Goal: Transaction & Acquisition: Purchase product/service

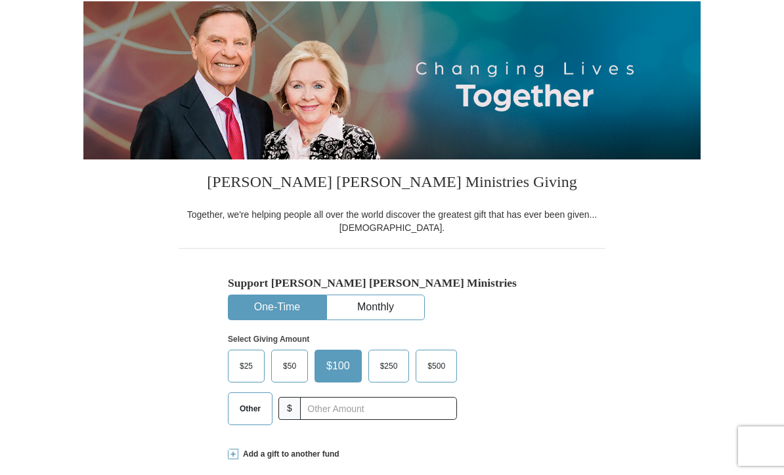
scroll to position [202, 0]
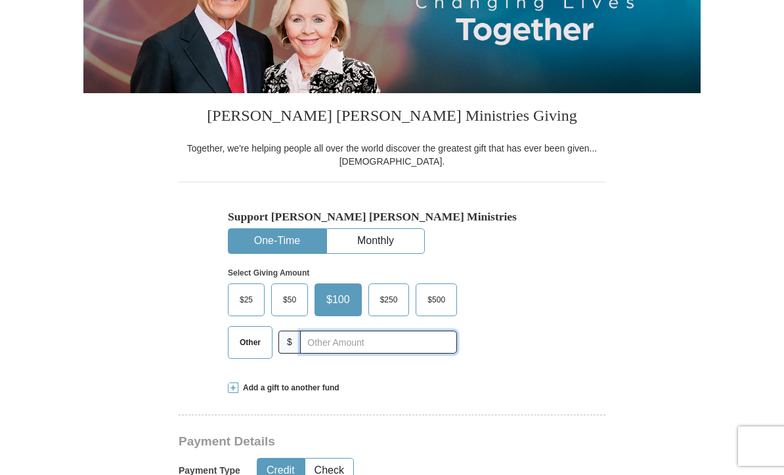
click at [359, 342] on input "text" at bounding box center [378, 342] width 157 height 23
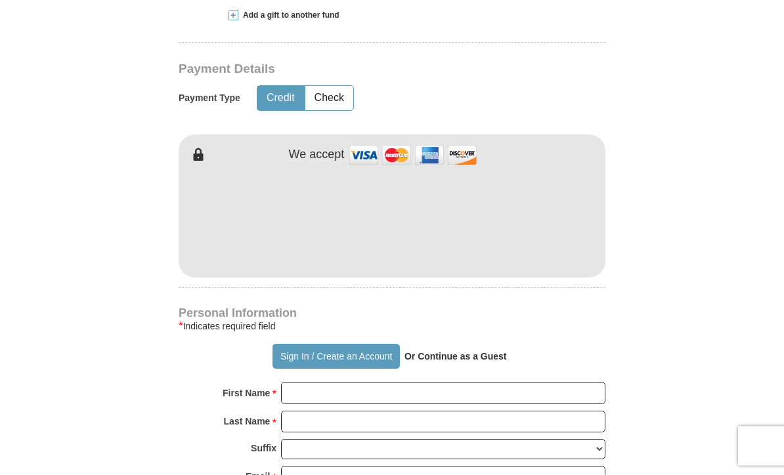
scroll to position [575, 0]
type input "450"
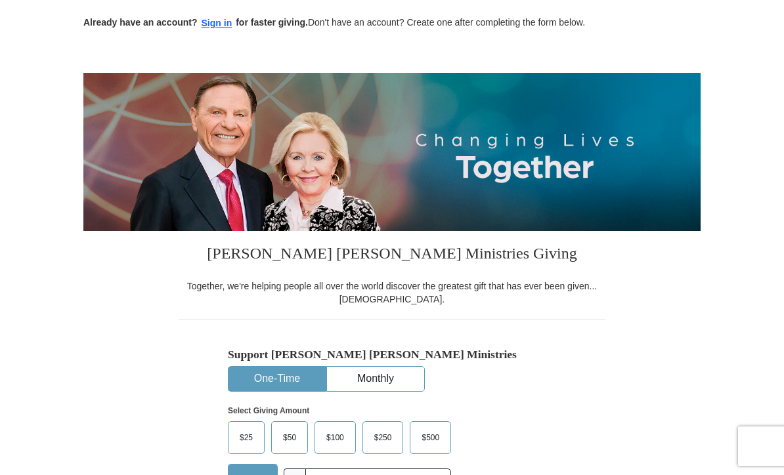
scroll to position [0, 0]
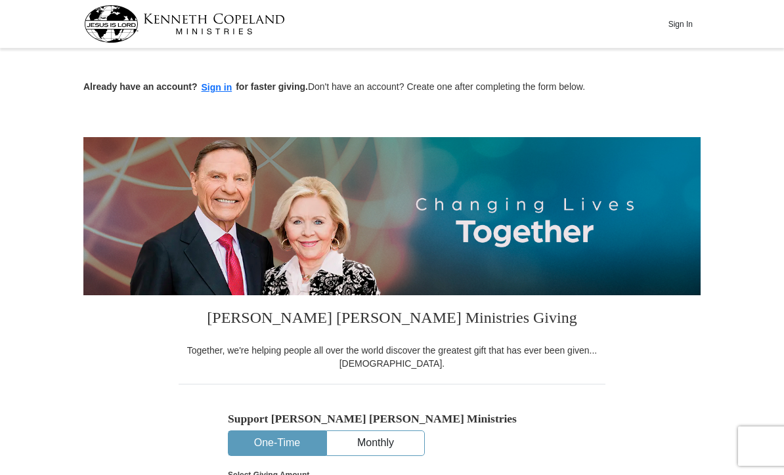
click at [687, 26] on button "Sign In" at bounding box center [680, 24] width 39 height 20
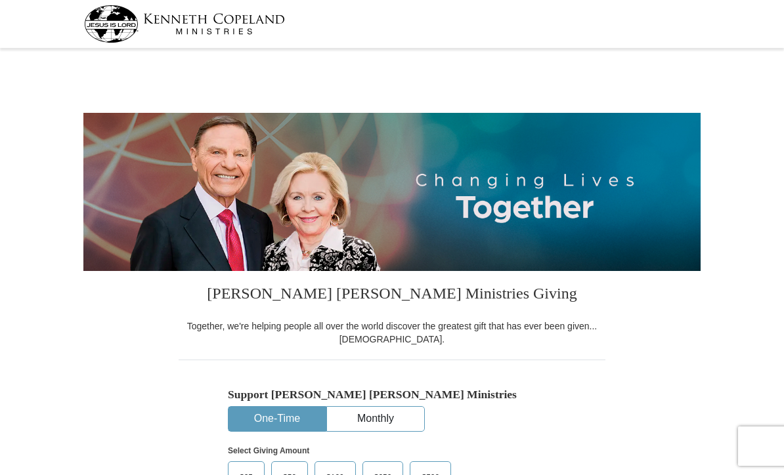
select select "MD"
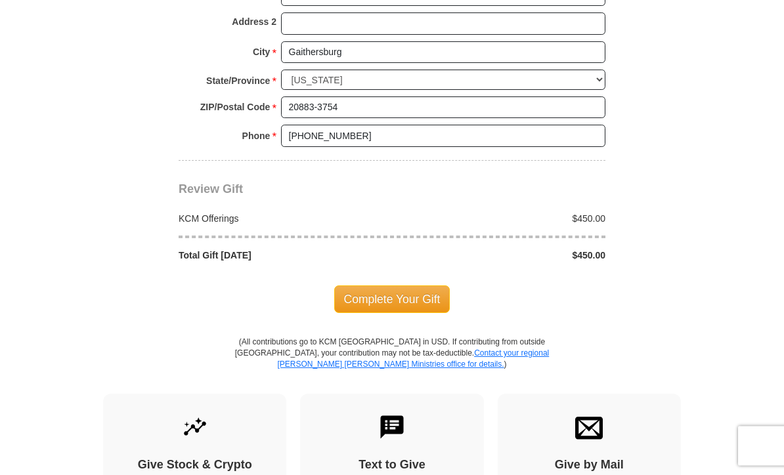
scroll to position [1050, 0]
click at [391, 287] on span "Complete Your Gift" at bounding box center [392, 300] width 116 height 28
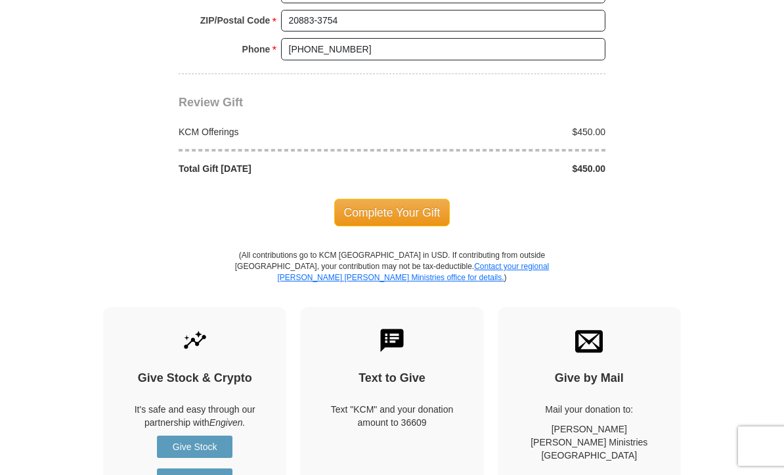
scroll to position [1240, 0]
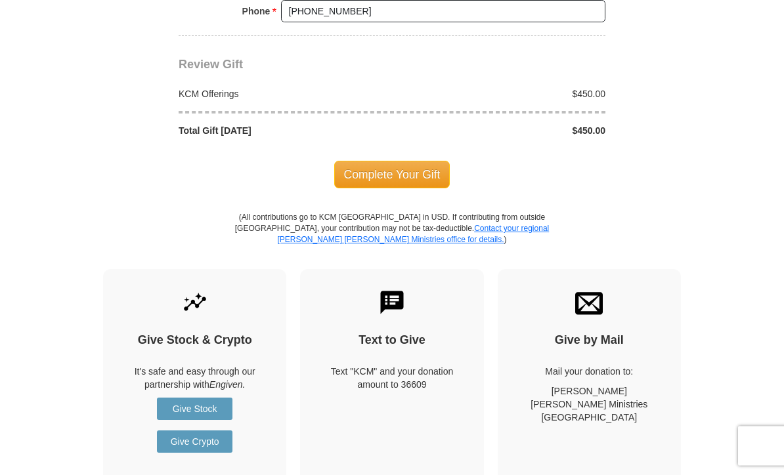
click at [395, 162] on span "Complete Your Gift" at bounding box center [392, 176] width 116 height 28
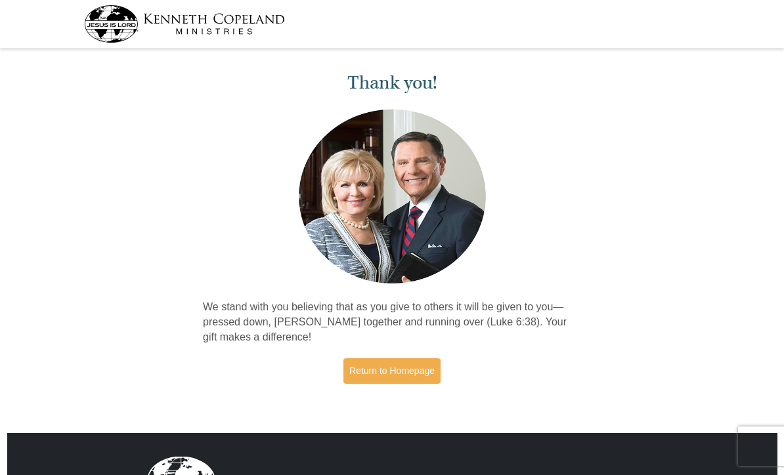
click at [399, 367] on link "Return to Homepage" at bounding box center [391, 372] width 97 height 26
